Goal: Ask a question: Seek information or help from site administrators or community

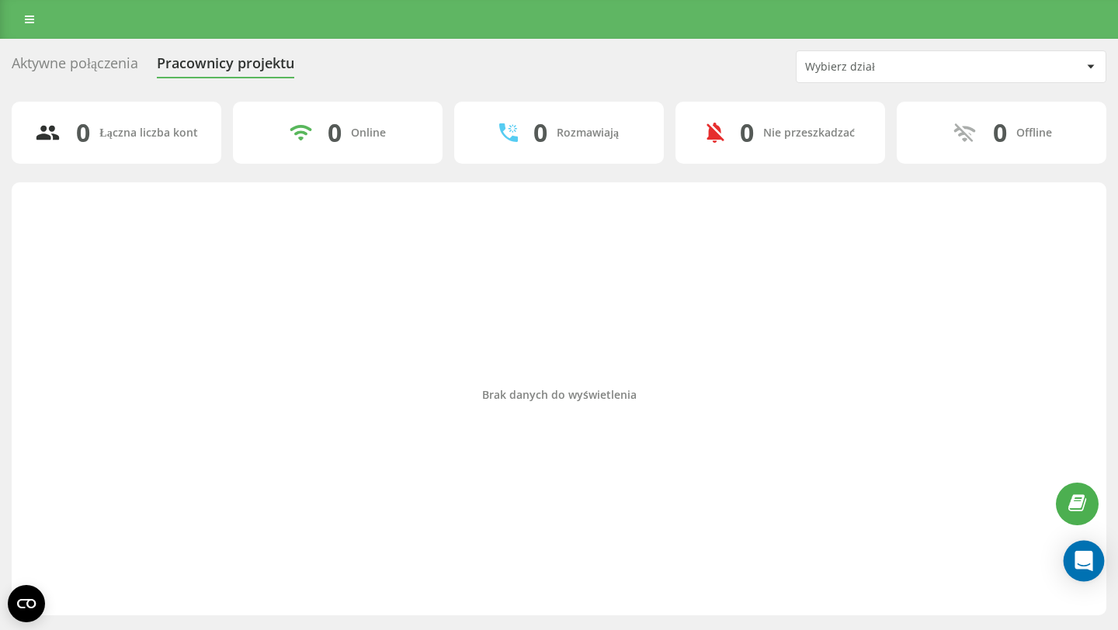
click at [1068, 564] on div "Open Intercom Messenger" at bounding box center [1083, 561] width 41 height 41
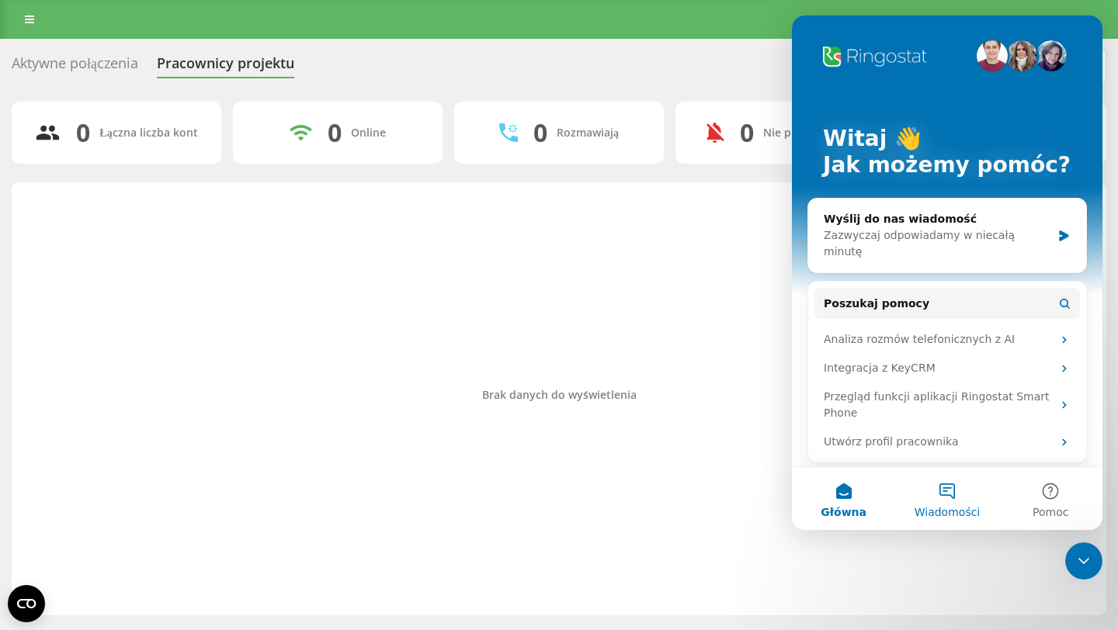
click at [935, 494] on button "Wiadomości" at bounding box center [946, 499] width 103 height 62
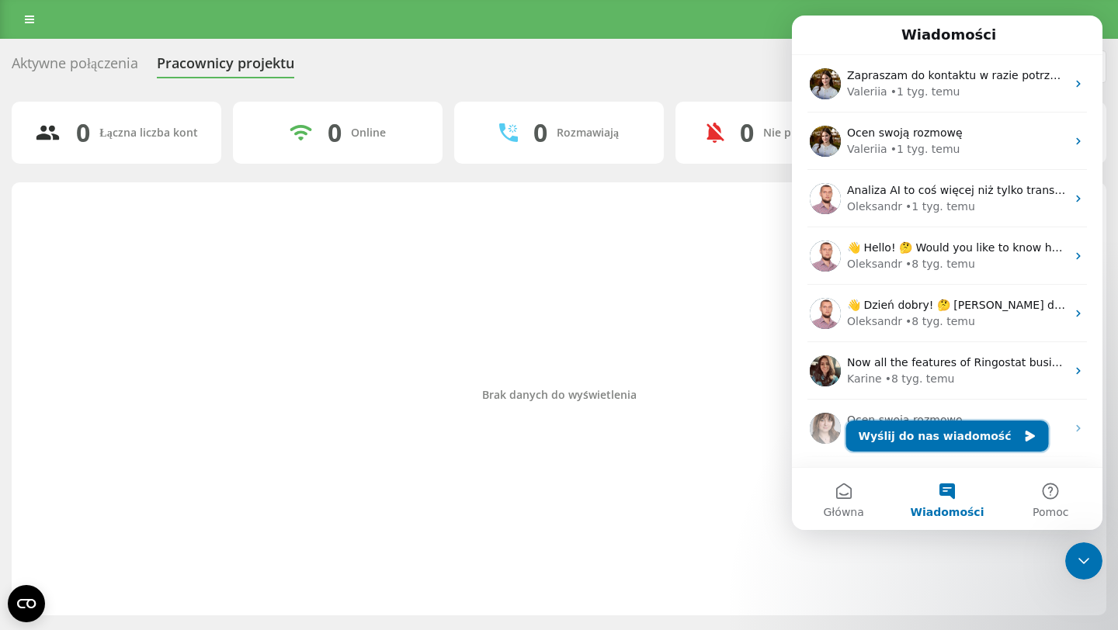
click at [904, 433] on button "Wyślij do nas wiadomość" at bounding box center [947, 436] width 203 height 31
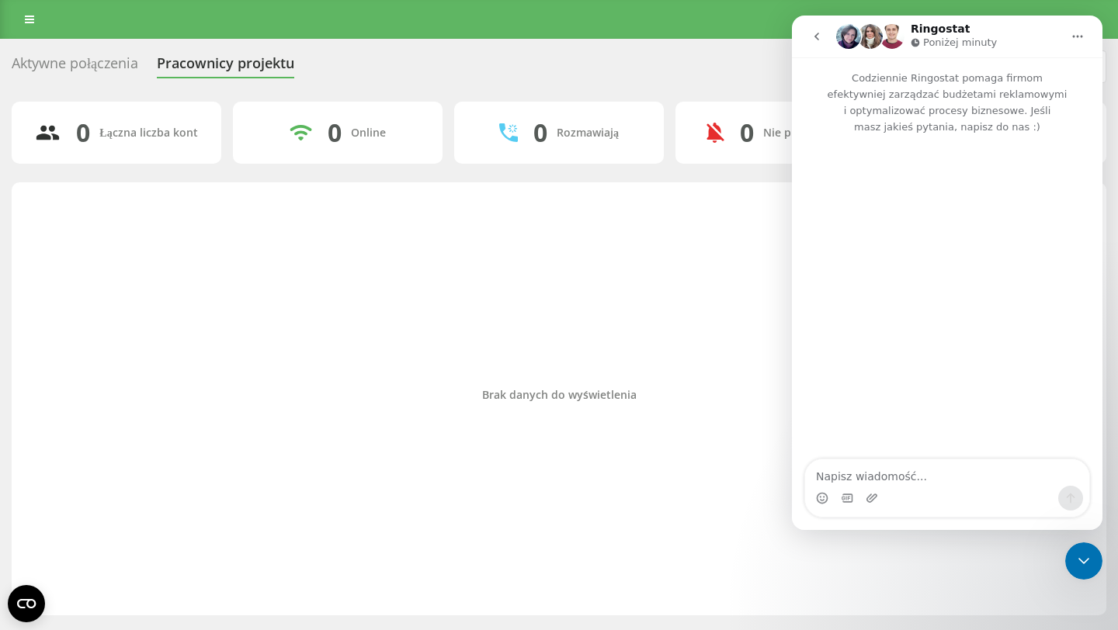
click at [886, 488] on div "Komunikator Intercom" at bounding box center [947, 498] width 284 height 25
click at [886, 474] on textarea "Napisz wiadomość..." at bounding box center [947, 473] width 284 height 26
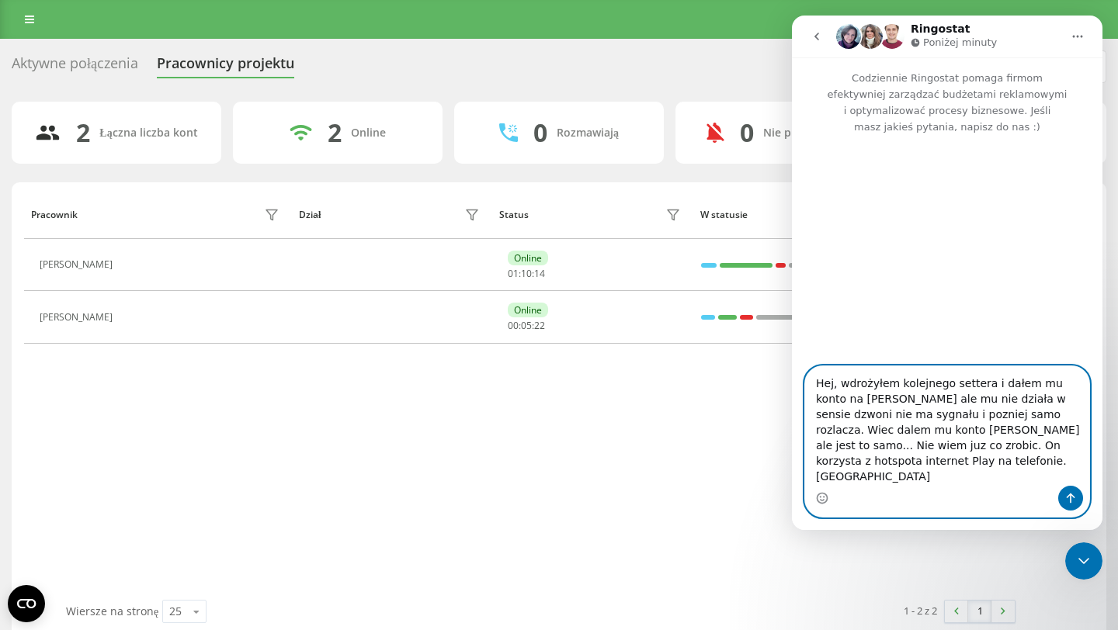
type textarea "Hej, wdrożyłem kolejnego settera i dałem mu konto na [PERSON_NAME] ale mu nie d…"
click at [1070, 500] on icon "Wyślij wiadomość…" at bounding box center [1071, 499] width 9 height 10
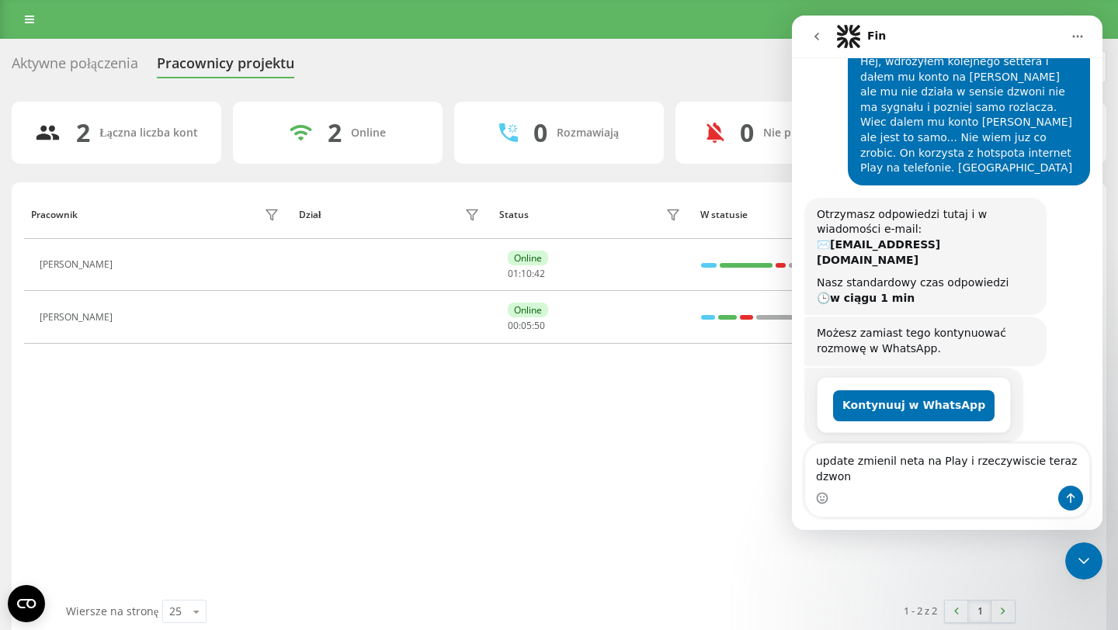
scroll to position [124, 0]
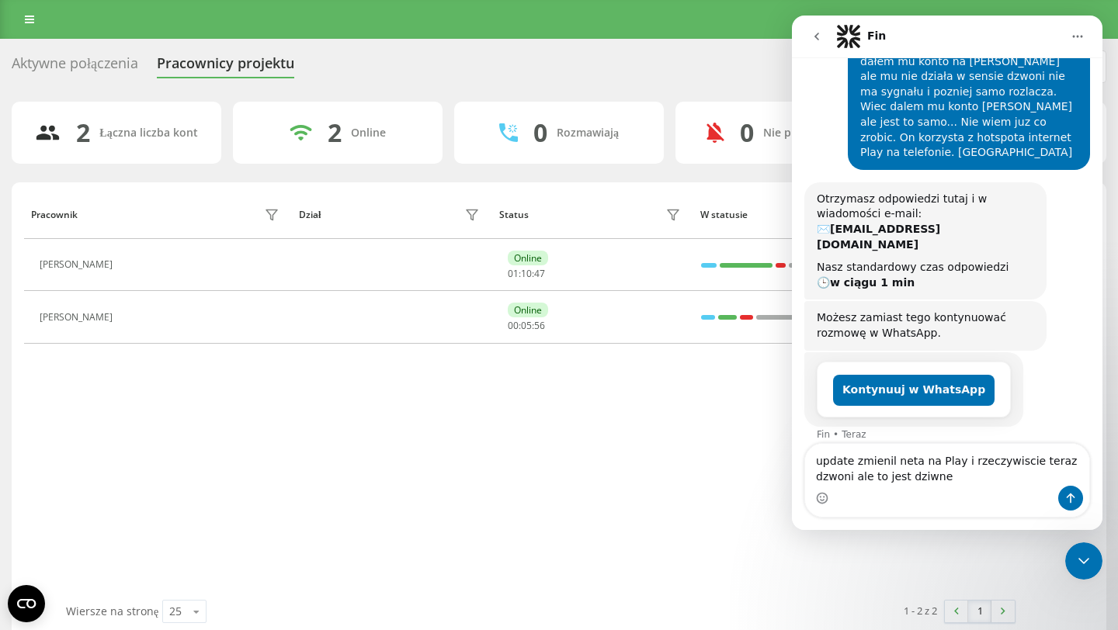
click at [951, 461] on textarea "update zmienil neta na Play i rzeczywiscie teraz dzwoni ale to jest dziwne" at bounding box center [947, 465] width 284 height 42
type textarea "update zmienil neta na Plus i rzeczywiscie teraz dzwoni ale to jest dziwne"
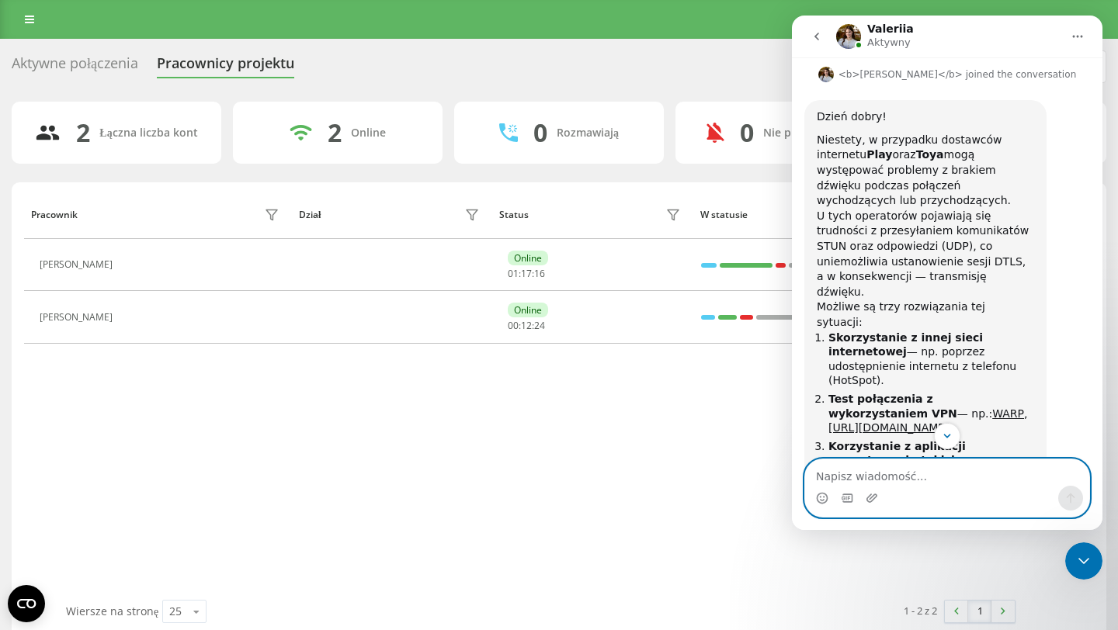
scroll to position [574, 0]
drag, startPoint x: 946, startPoint y: 136, endPoint x: 971, endPoint y: 172, distance: 44.1
click at [971, 172] on div "Niestety, w przypadku dostawców internetu Play oraz Toya mogą występować proble…" at bounding box center [925, 172] width 217 height 76
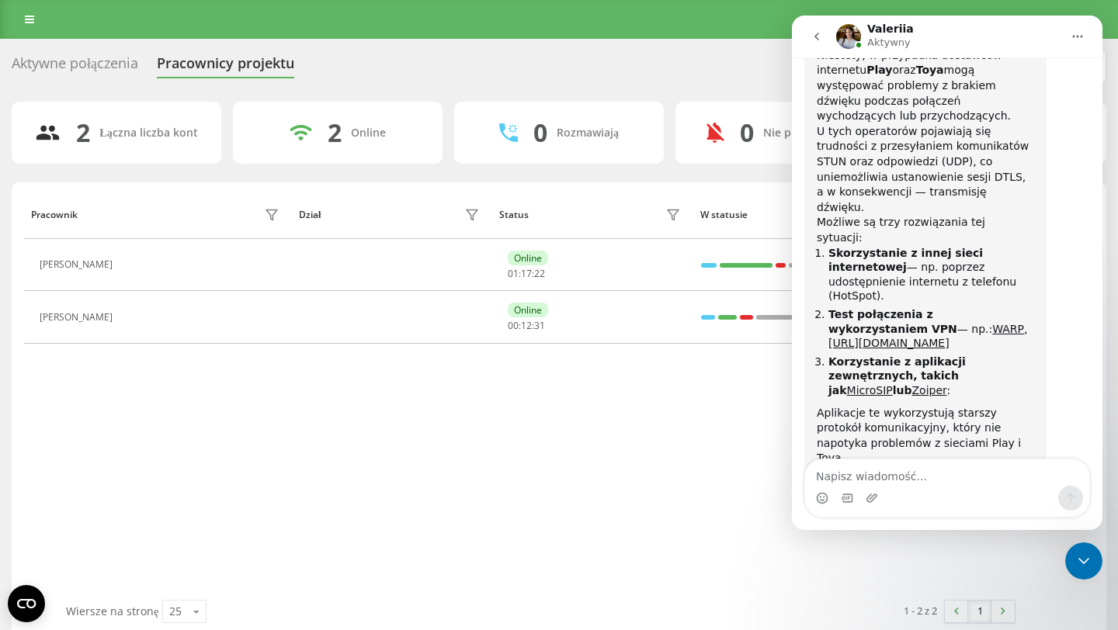
scroll to position [670, 0]
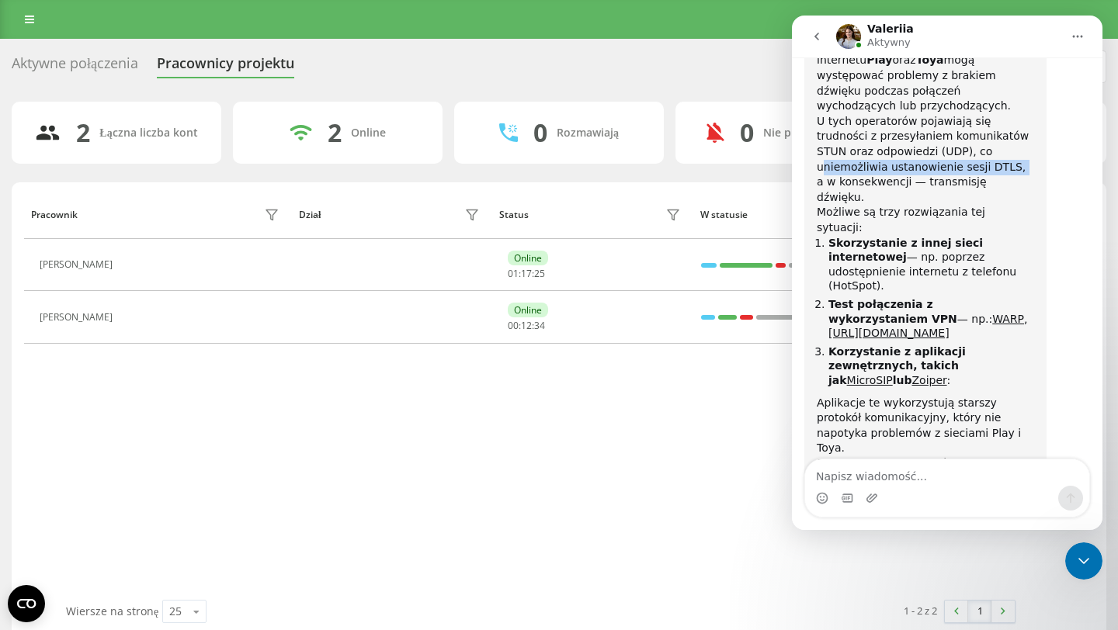
drag, startPoint x: 937, startPoint y: 122, endPoint x: 942, endPoint y: 138, distance: 17.2
click at [942, 138] on div "U tych operatorów pojawiają się trudności z przesyłaniem komunikatów STUN oraz …" at bounding box center [925, 160] width 217 height 92
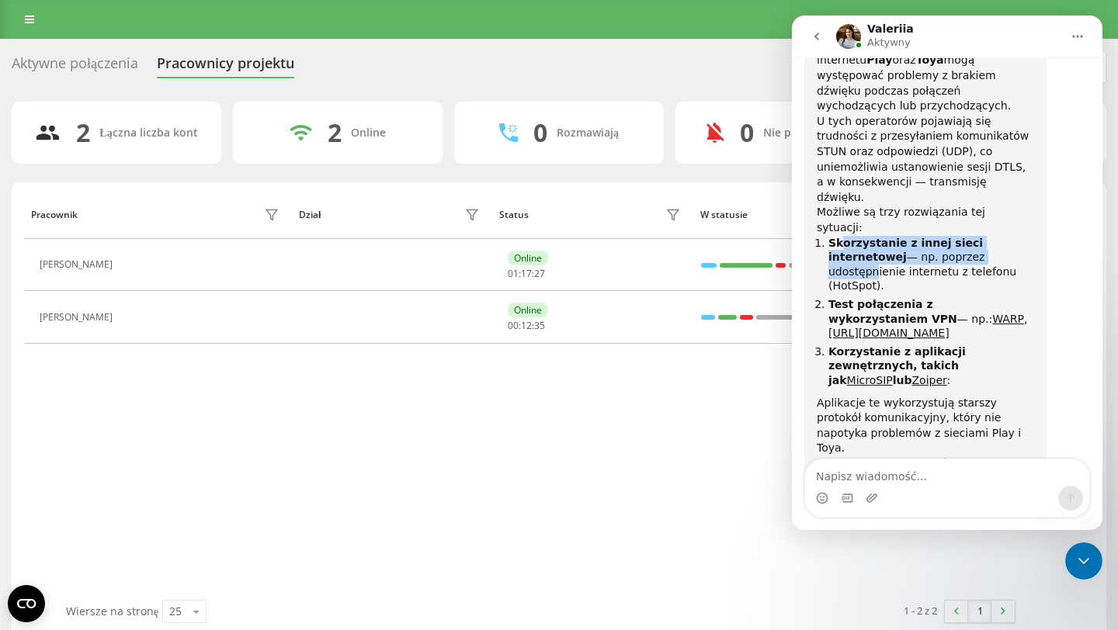
drag, startPoint x: 844, startPoint y: 175, endPoint x: 945, endPoint y: 199, distance: 103.6
click at [945, 236] on li "Skorzystanie z innej sieci internetowej — np. poprzez udostępnienie internetu z…" at bounding box center [931, 264] width 206 height 57
click at [875, 486] on div "Komunikator Intercom" at bounding box center [872, 498] width 12 height 25
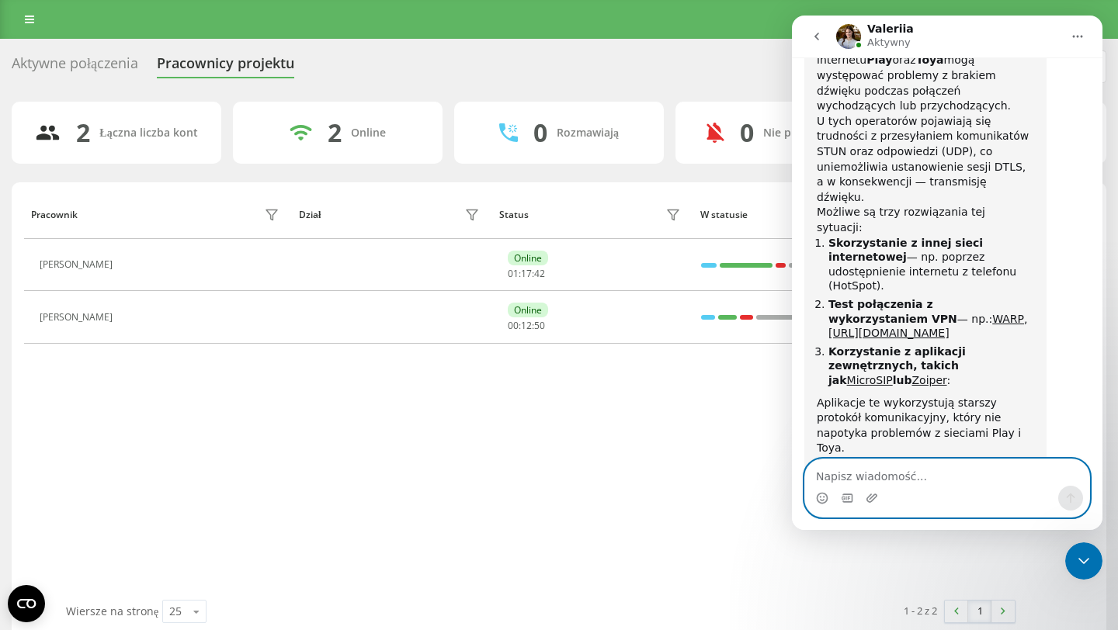
click at [890, 473] on textarea "Napisz wiadomość..." at bounding box center [947, 473] width 284 height 26
type textarea "na razie wystarczy dzieki"
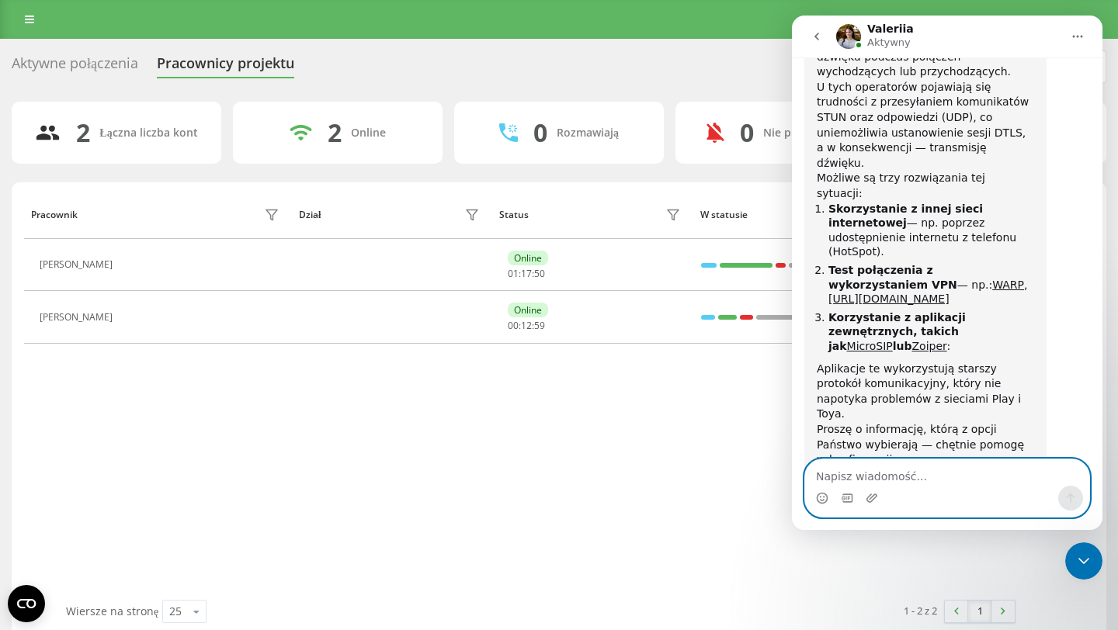
scroll to position [716, 0]
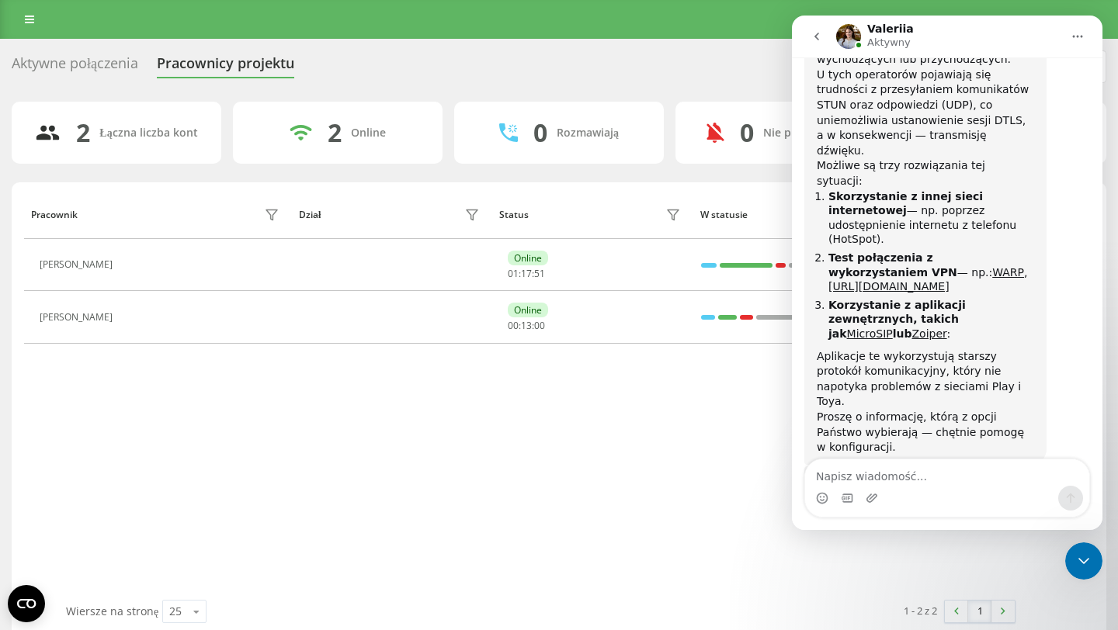
click at [654, 447] on div "Pracownik Dział Status W statusie User Agent [PERSON_NAME] Online 01 : 17 : 51 …" at bounding box center [559, 395] width 1070 height 410
click at [816, 43] on button "go back" at bounding box center [816, 36] width 29 height 29
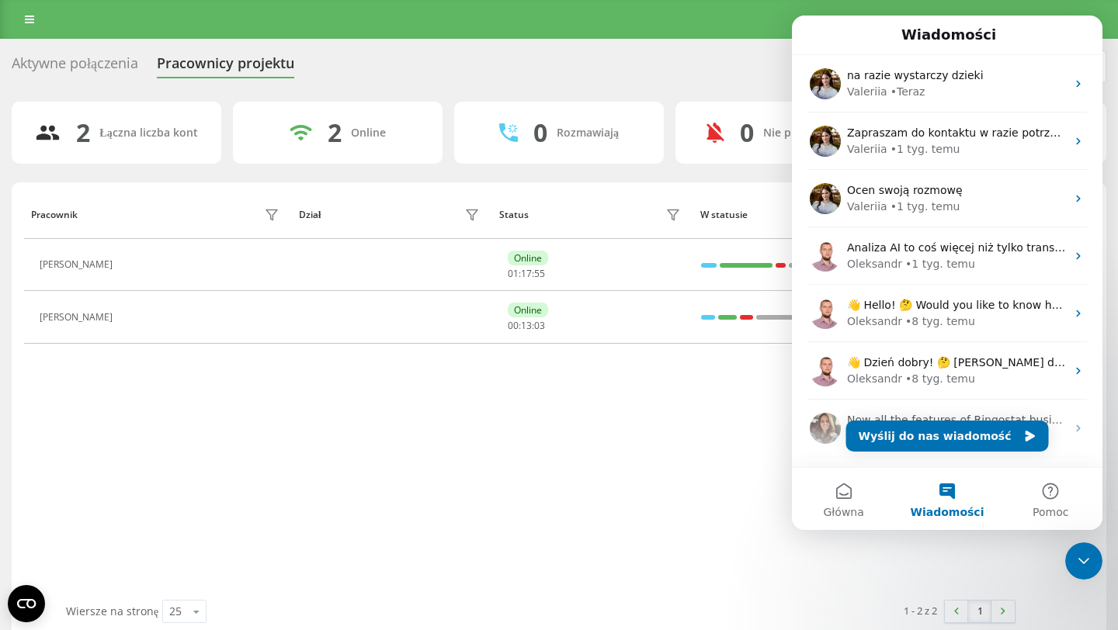
click at [658, 78] on div "Aktywne połączenia Pracownicy projektu Wybierz dział" at bounding box center [559, 66] width 1095 height 33
